Goal: Information Seeking & Learning: Learn about a topic

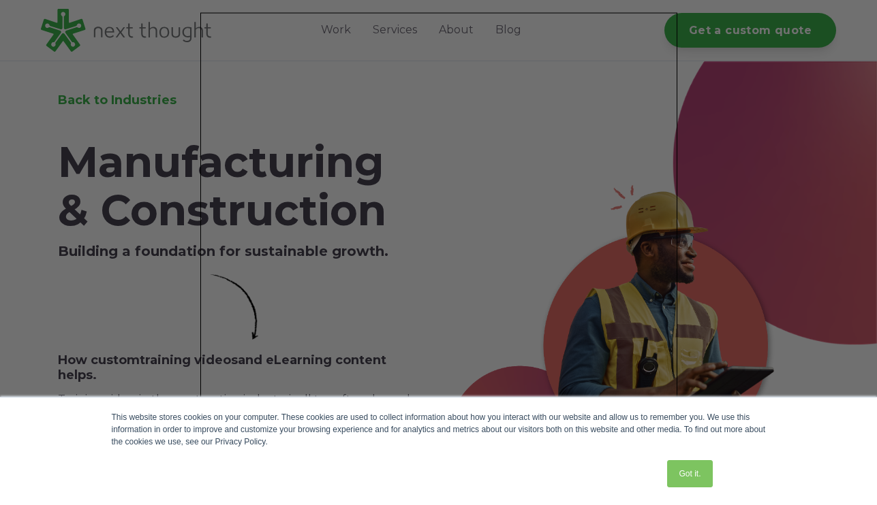
click at [751, 439] on div "This website stores cookies on your computer. These cookies are used to collect…" at bounding box center [439, 429] width 654 height 37
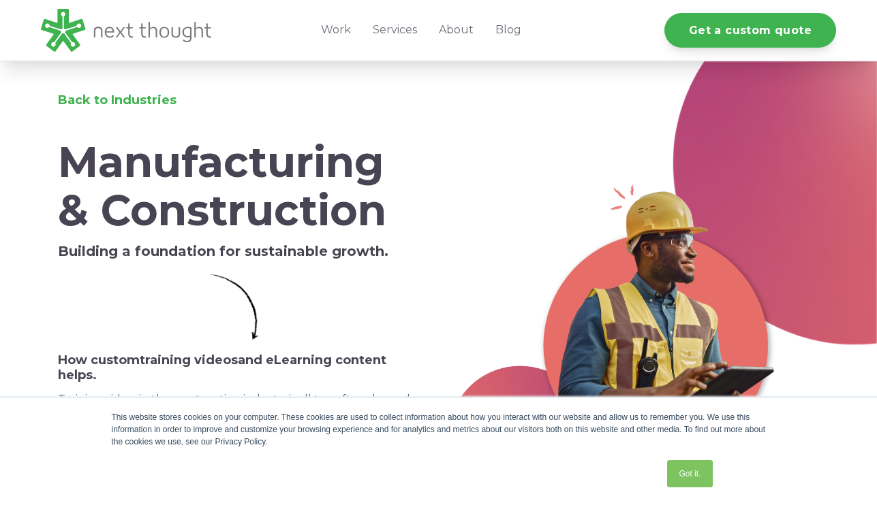
click at [751, 307] on img at bounding box center [613, 334] width 330 height 349
click at [751, 450] on div "This website stores cookies on your computer. These cookies are used to collect…" at bounding box center [438, 452] width 681 height 108
click at [751, 399] on div "This website stores cookies on your computer. These cookies are used to collect…" at bounding box center [438, 452] width 681 height 108
click at [751, 500] on div "This website stores cookies on your computer. These cookies are used to collect…" at bounding box center [438, 452] width 681 height 108
click at [751, 495] on div "This website stores cookies on your computer. These cookies are used to collect…" at bounding box center [438, 452] width 681 height 108
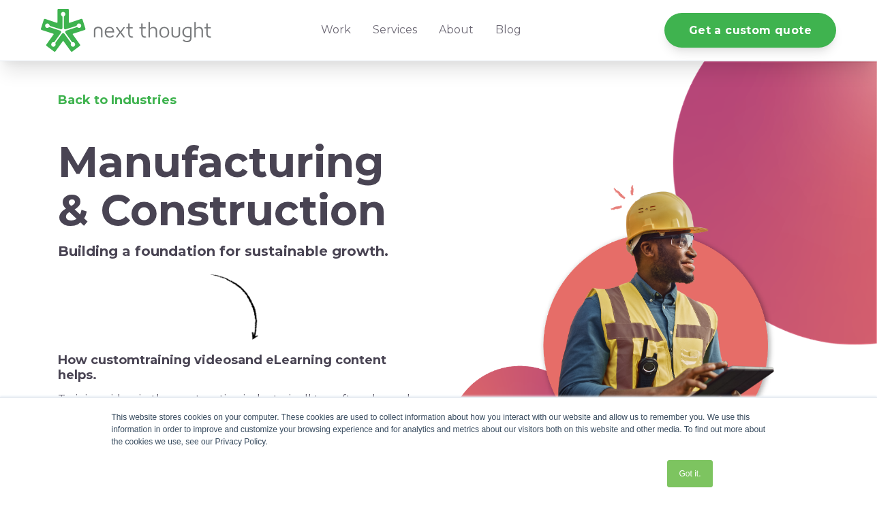
click at [751, 503] on div "This website stores cookies on your computer. These cookies are used to collect…" at bounding box center [438, 452] width 681 height 108
click at [751, 452] on div "This website stores cookies on your computer. These cookies are used to collect…" at bounding box center [438, 452] width 681 height 108
click at [727, 323] on div at bounding box center [642, 338] width 388 height 513
click at [727, 492] on div "This website stores cookies on your computer. These cookies are used to collect…" at bounding box center [438, 452] width 681 height 108
click at [727, 505] on div "This website stores cookies on your computer. These cookies are used to collect…" at bounding box center [438, 452] width 681 height 108
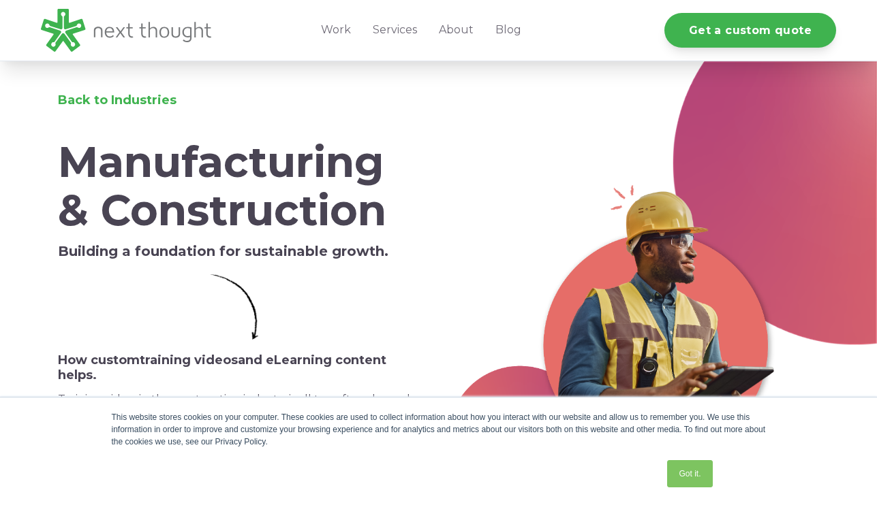
scroll to position [248, 0]
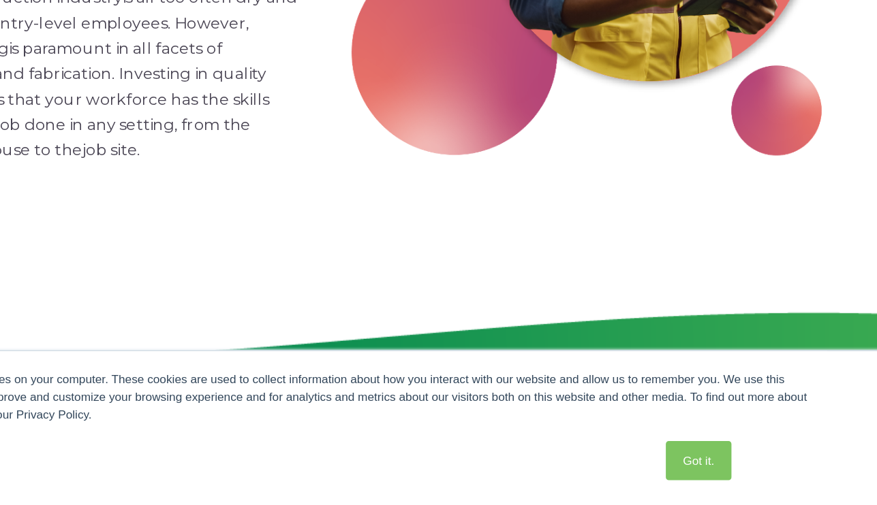
click at [727, 347] on div at bounding box center [642, 90] width 388 height 513
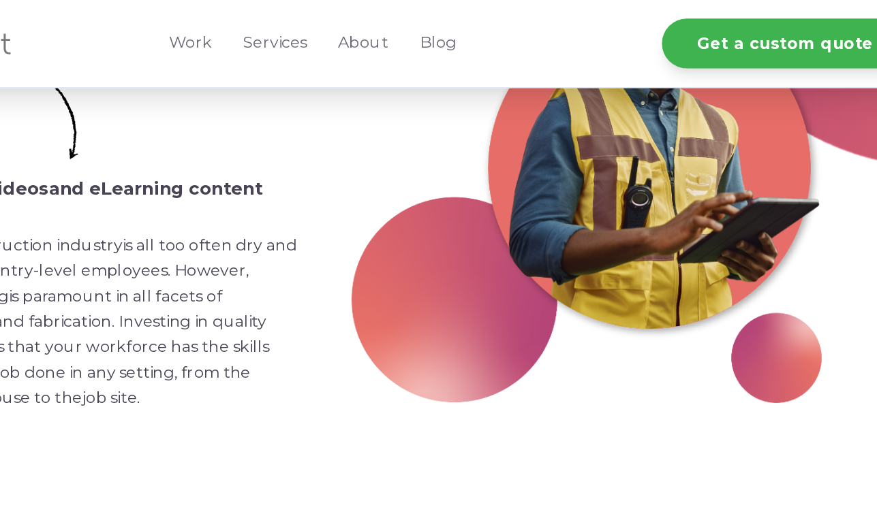
scroll to position [0, 0]
click at [727, 351] on div at bounding box center [642, 109] width 388 height 513
click at [689, 505] on div "This website stores cookies on your computer. These cookies are used to collect…" at bounding box center [438, 452] width 681 height 108
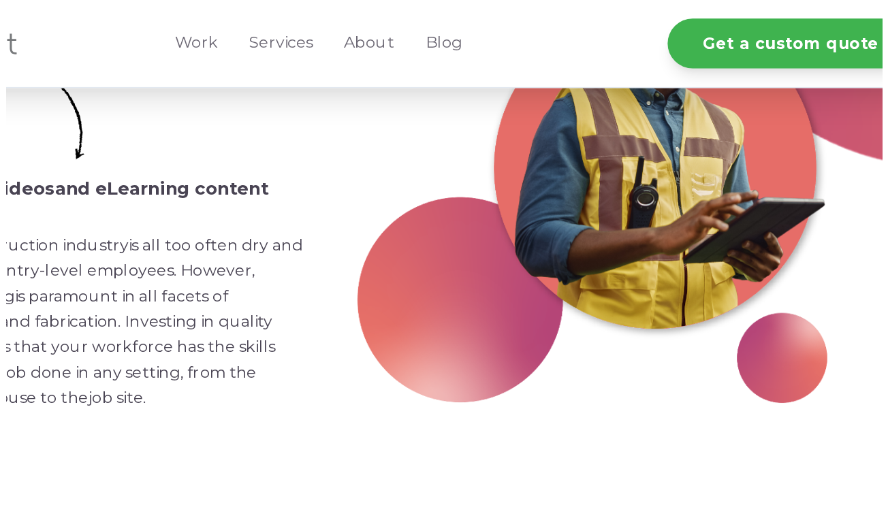
scroll to position [617, 0]
